Goal: Information Seeking & Learning: Learn about a topic

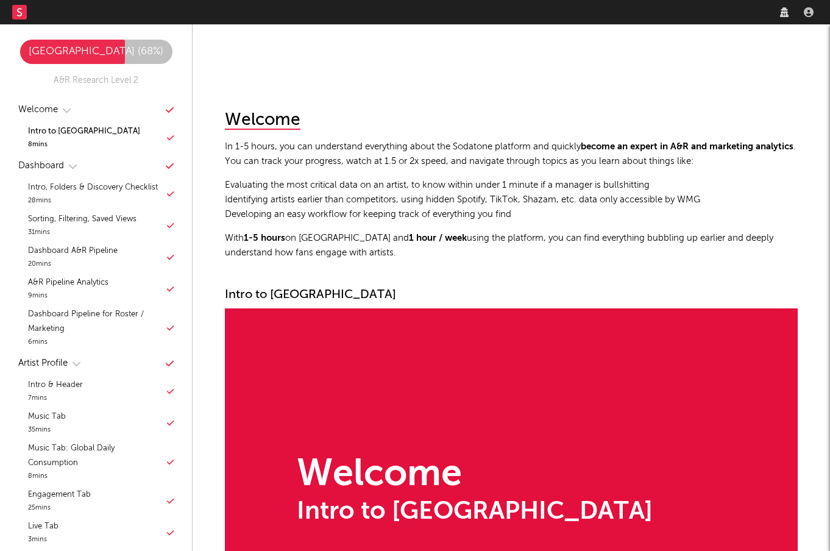
scroll to position [244, 0]
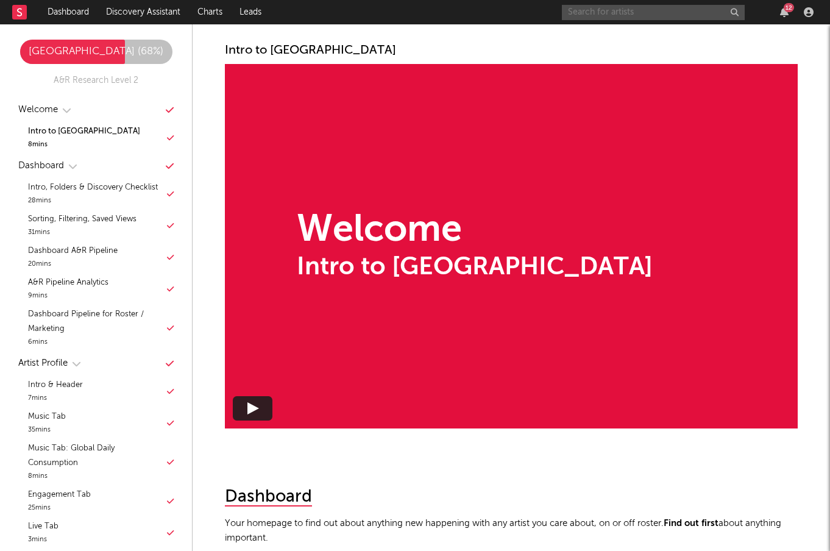
click at [623, 14] on input "text" at bounding box center [653, 12] width 183 height 15
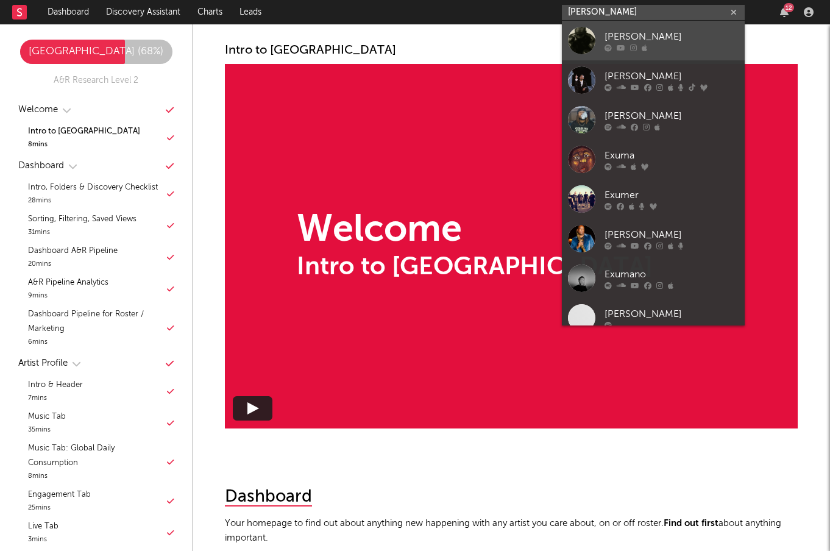
type input "[PERSON_NAME]"
click at [588, 34] on div at bounding box center [581, 40] width 27 height 27
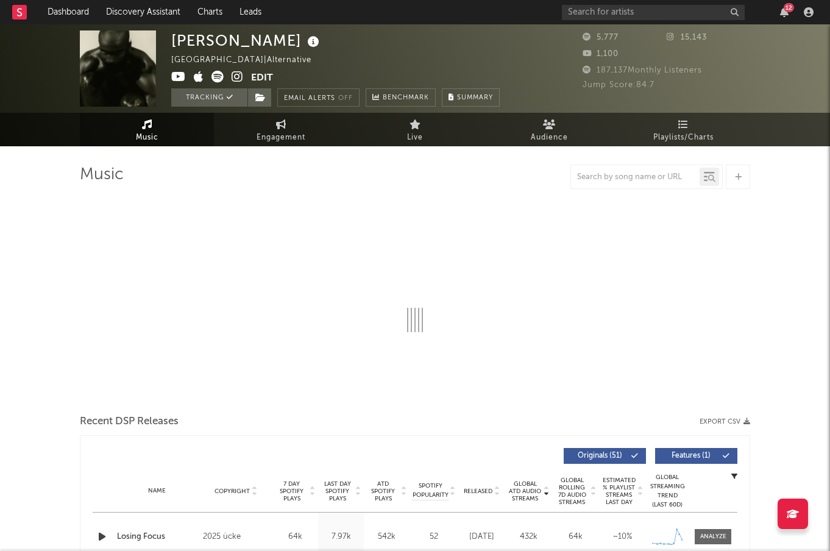
select select "6m"
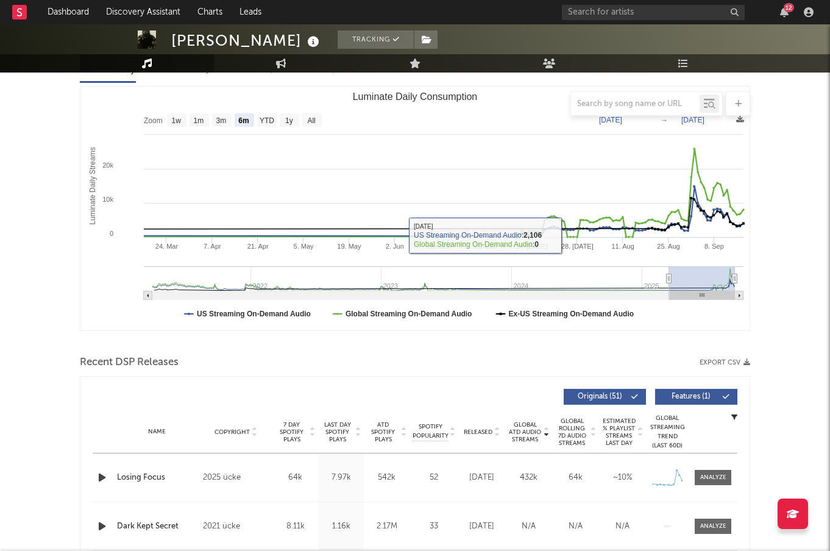
scroll to position [154, 0]
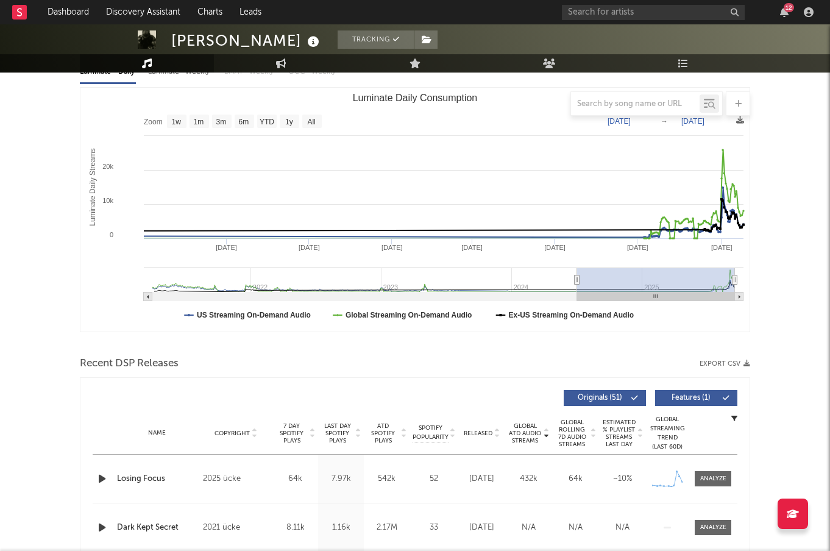
drag, startPoint x: 667, startPoint y: 278, endPoint x: 577, endPoint y: 280, distance: 89.6
click at [577, 280] on icon "Luminate Daily Consumption" at bounding box center [576, 279] width 5 height 9
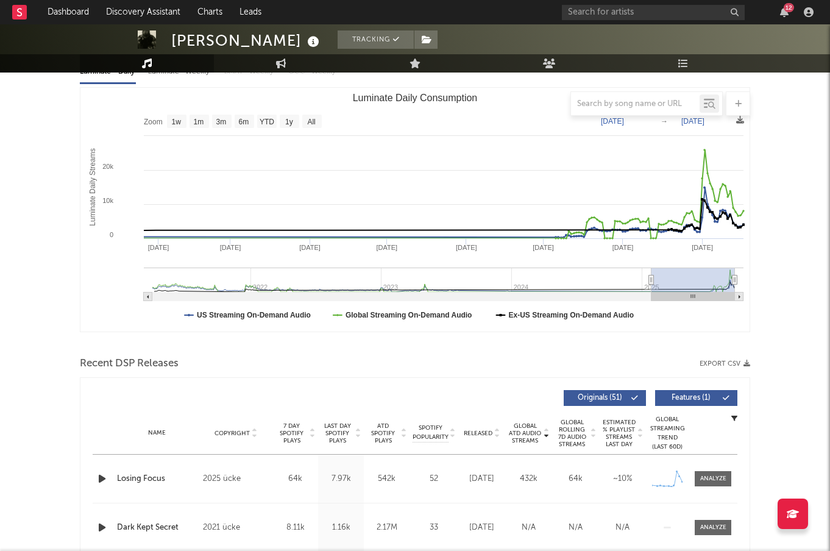
type input "[DATE]"
select select "6m"
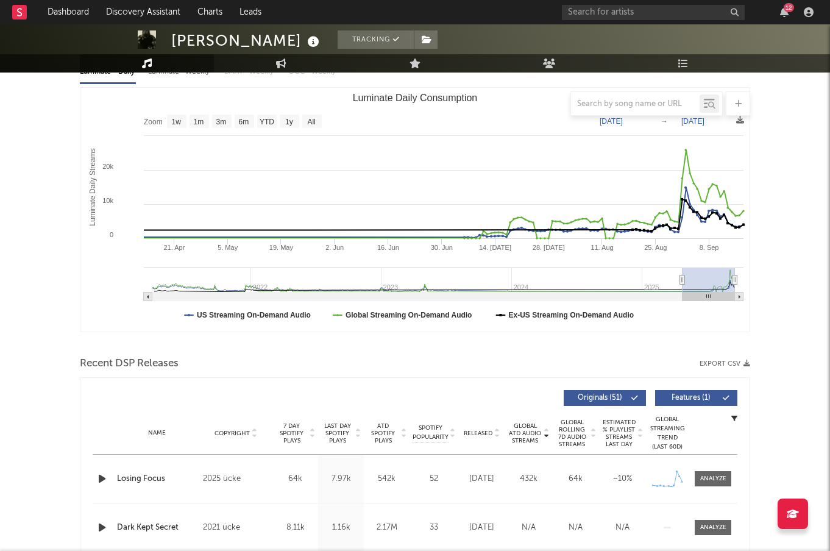
type input "[DATE]"
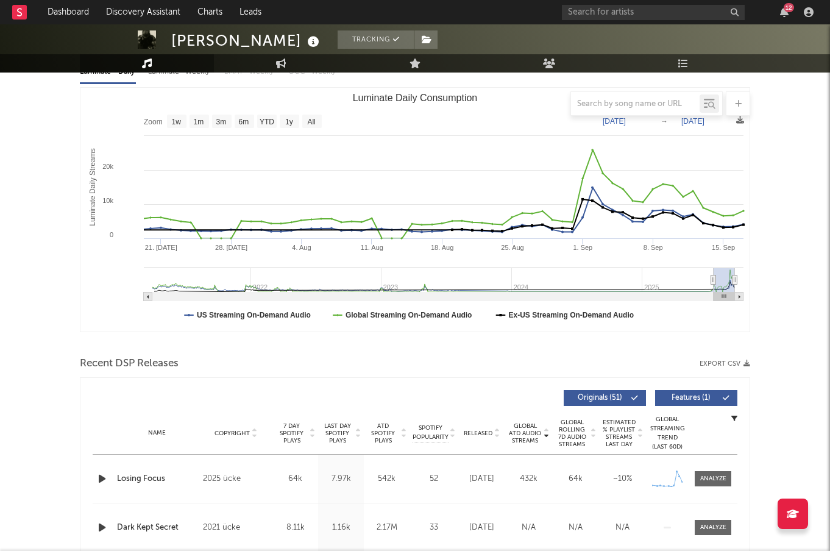
select select "3m"
type input "[DATE]"
drag, startPoint x: 579, startPoint y: 277, endPoint x: 713, endPoint y: 279, distance: 134.6
click at [713, 279] on icon "Luminate Daily Consumption" at bounding box center [713, 279] width 5 height 9
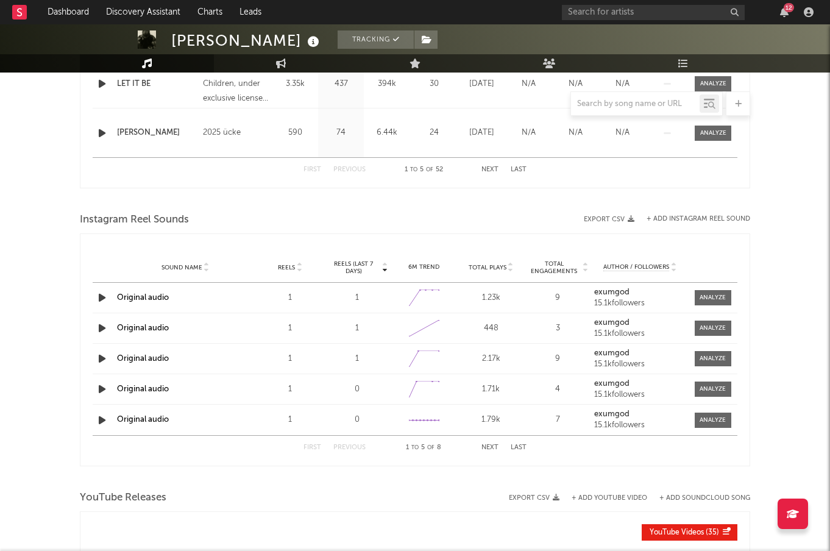
scroll to position [696, 0]
click at [359, 264] on span "Reels (last 7 days)" at bounding box center [353, 266] width 54 height 15
click at [632, 297] on div "exumgod 15.1k followers" at bounding box center [639, 296] width 91 height 19
click at [611, 294] on strong "exumgod" at bounding box center [611, 291] width 35 height 8
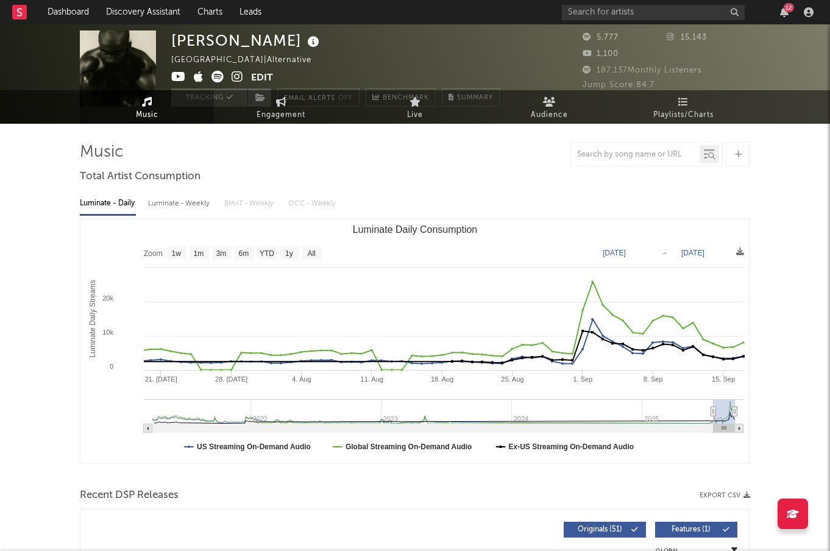
scroll to position [0, 0]
